Goal: Information Seeking & Learning: Find specific fact

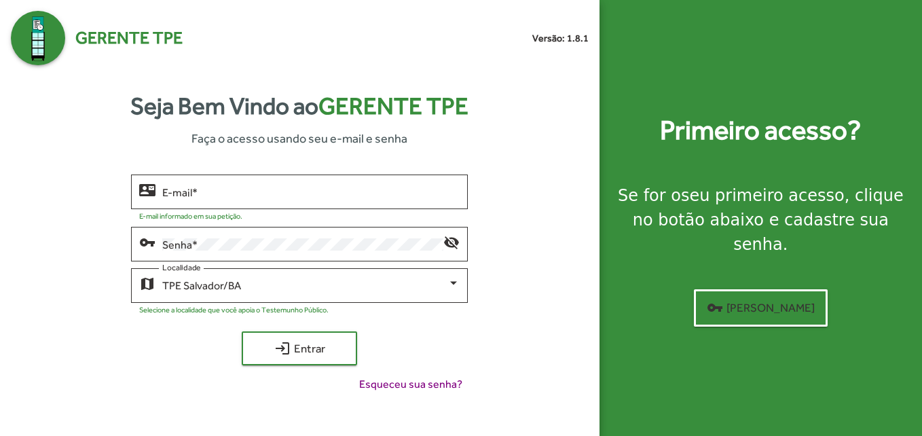
click at [85, 378] on div "contact_mail E-mail * E-mail informado em sua petição. vpn_key Senha * visibili…" at bounding box center [300, 289] width 578 height 229
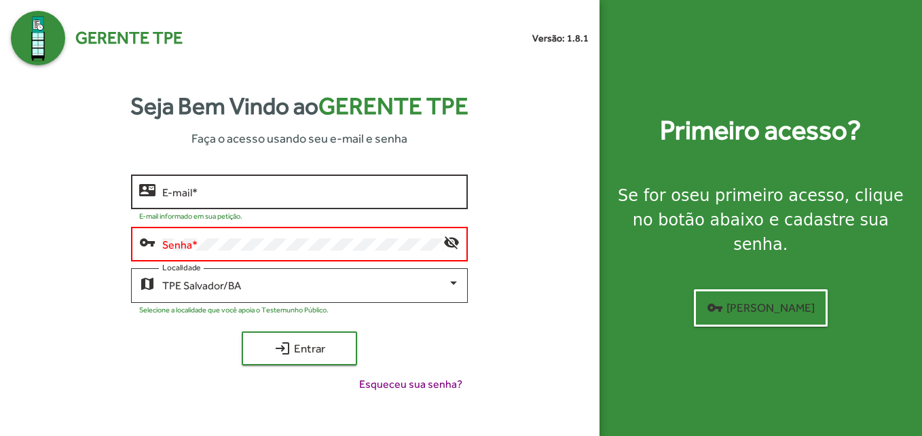
click at [242, 183] on div "E-mail *" at bounding box center [310, 190] width 297 height 37
click at [232, 188] on input "E-mail *" at bounding box center [310, 192] width 297 height 12
click at [217, 231] on div "Senha *" at bounding box center [302, 242] width 281 height 37
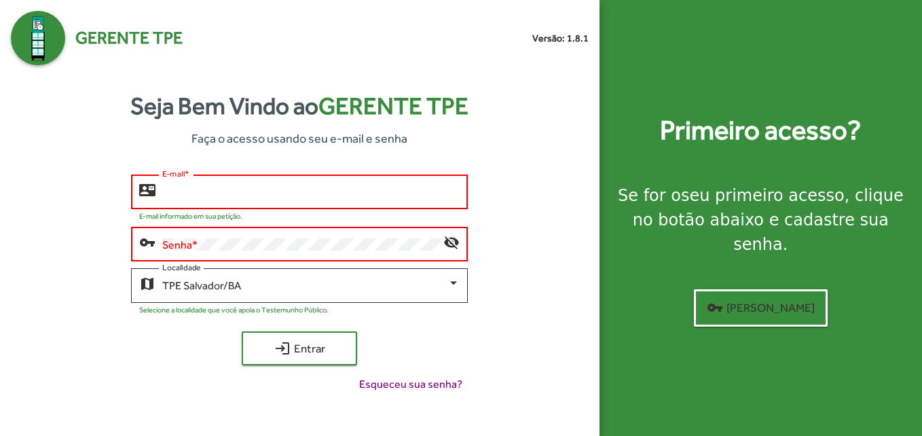
click at [217, 196] on input "E-mail *" at bounding box center [310, 192] width 297 height 12
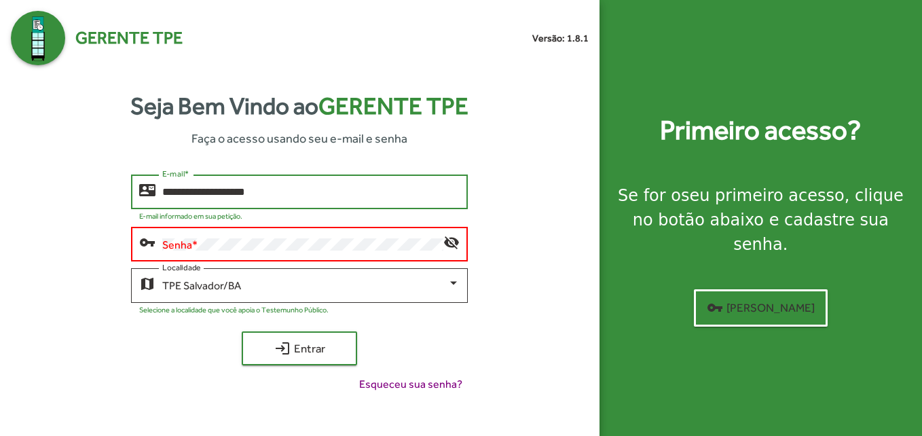
type input "**********"
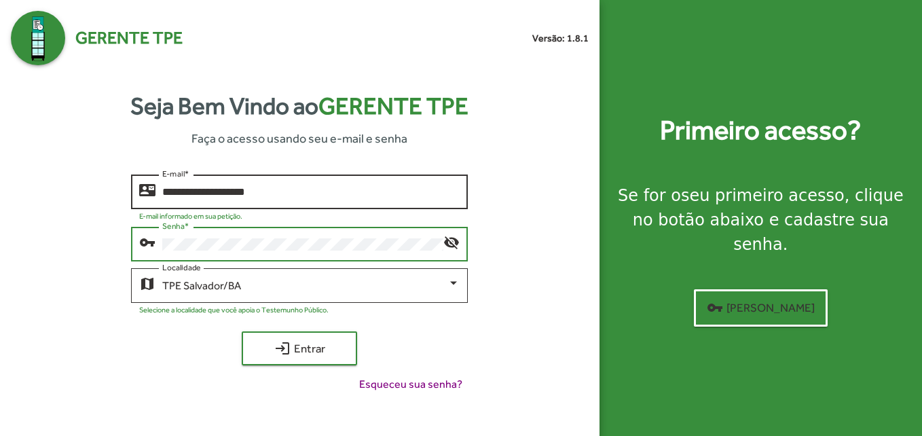
click at [242, 331] on button "login Entrar" at bounding box center [299, 348] width 115 height 34
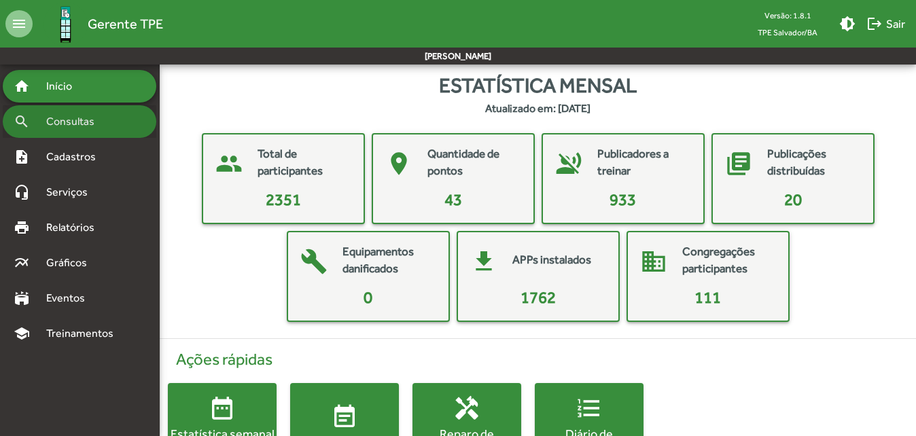
click at [43, 123] on span "Consultas" at bounding box center [75, 121] width 74 height 16
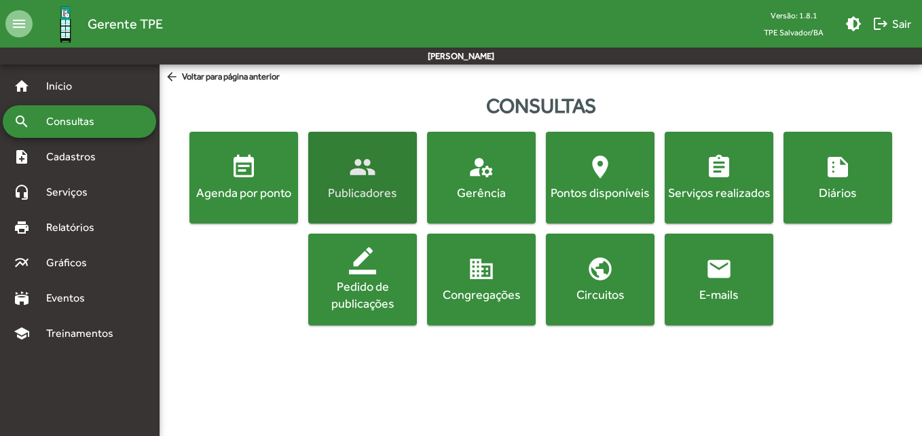
click at [346, 175] on span "people Publicadores" at bounding box center [362, 178] width 103 height 48
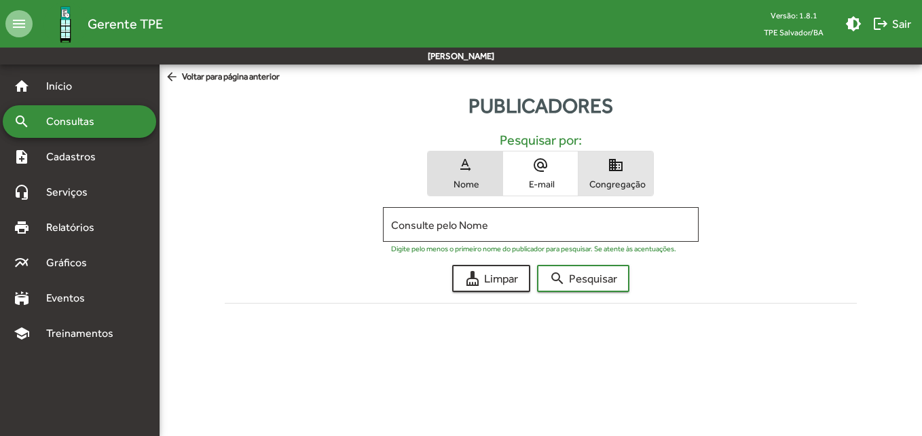
click at [599, 164] on span "domain Congregação" at bounding box center [616, 173] width 75 height 44
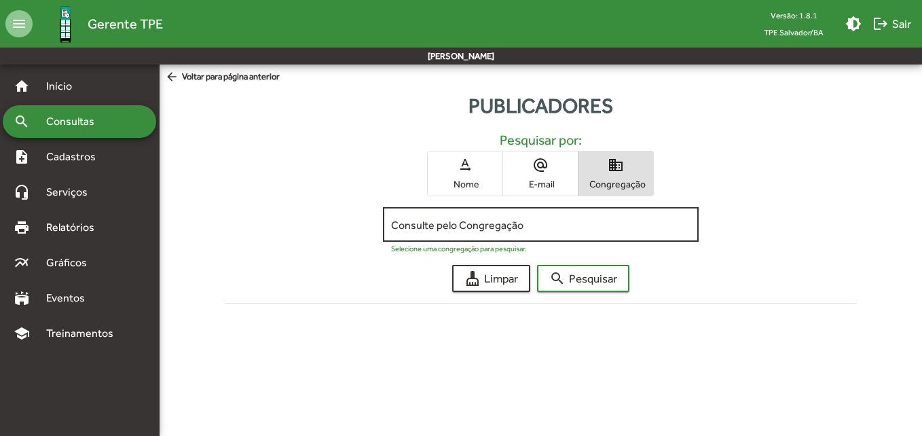
click at [410, 228] on input "Consulte pelo Congregação" at bounding box center [541, 225] width 300 height 12
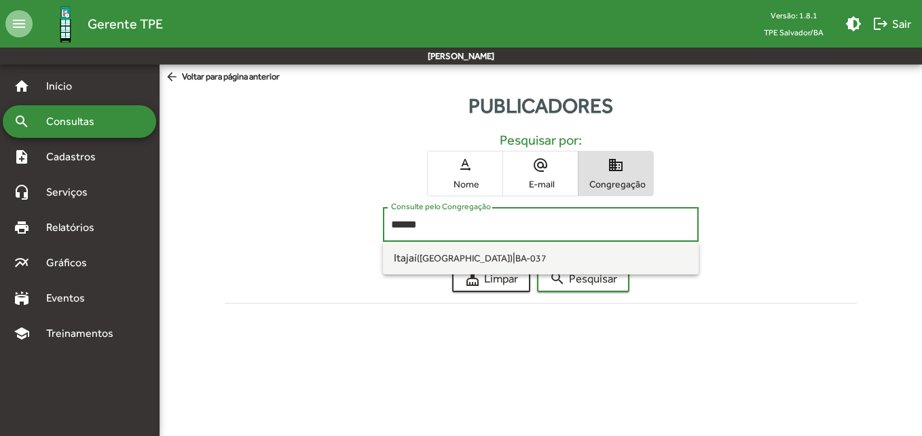
type input "******"
click at [537, 265] on button "search Pesquisar" at bounding box center [583, 278] width 92 height 27
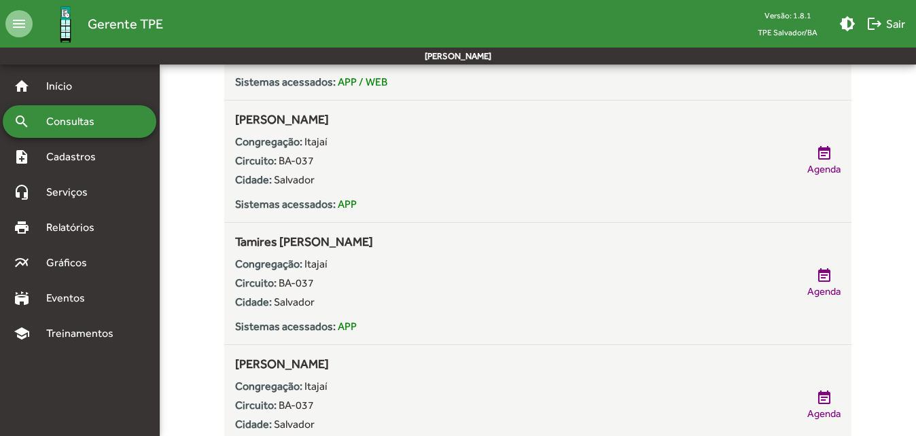
scroll to position [2122, 0]
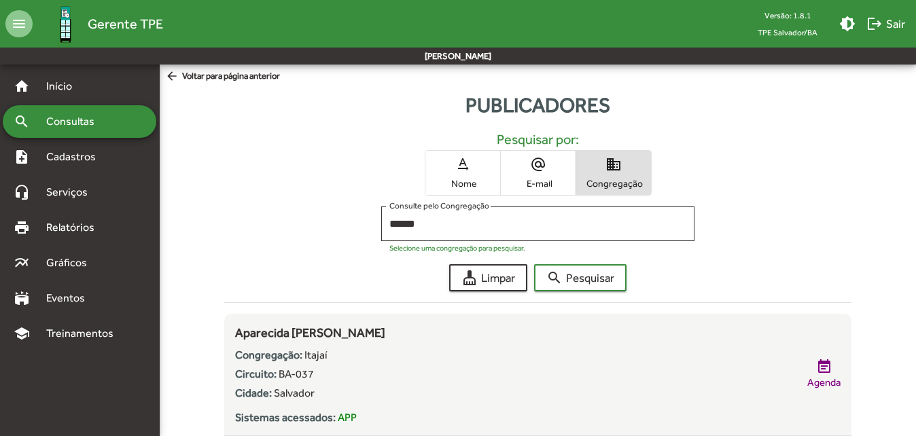
scroll to position [0, 0]
